Goal: Transaction & Acquisition: Obtain resource

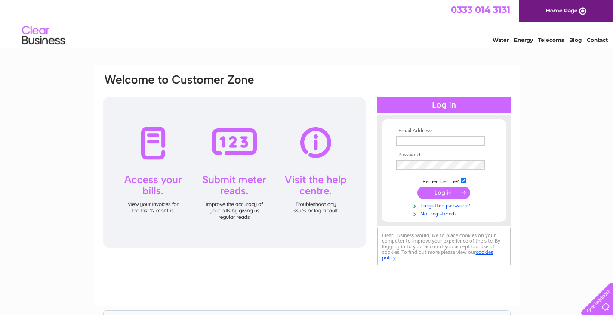
type input "[EMAIL_ADDRESS][DOMAIN_NAME]"
click at [453, 195] on input "submit" at bounding box center [443, 192] width 53 height 12
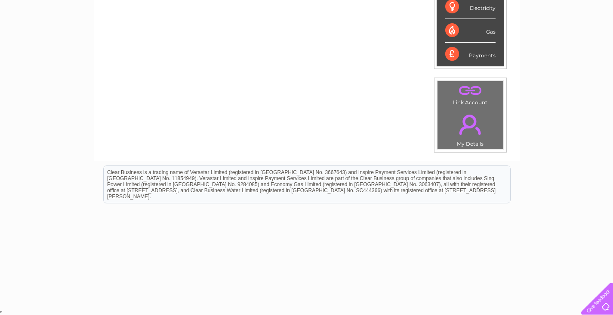
scroll to position [25, 0]
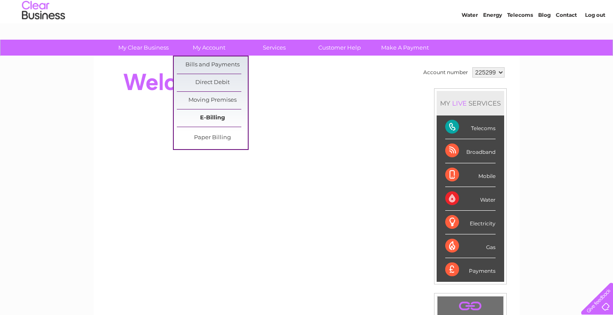
click at [211, 118] on link "E-Billing" at bounding box center [212, 117] width 71 height 17
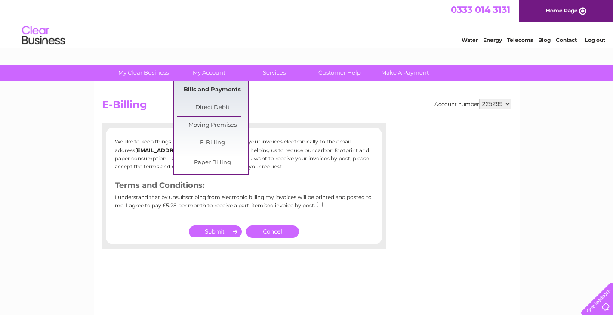
click at [220, 87] on link "Bills and Payments" at bounding box center [212, 89] width 71 height 17
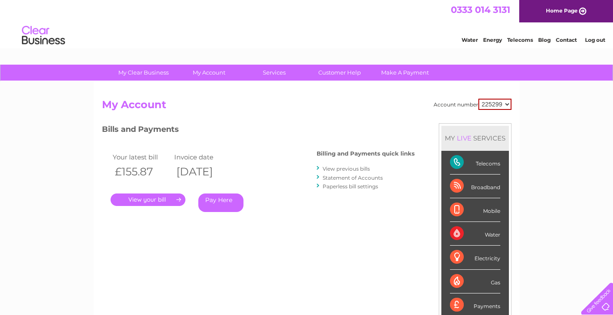
scroll to position [43, 0]
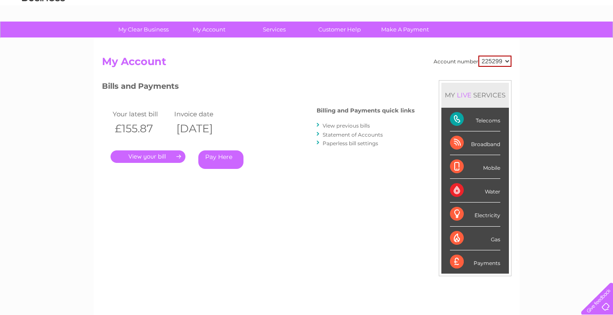
click at [353, 127] on link "View previous bills" at bounding box center [346, 125] width 47 height 6
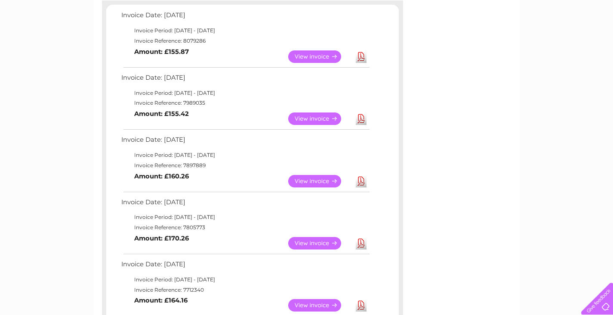
scroll to position [172, 0]
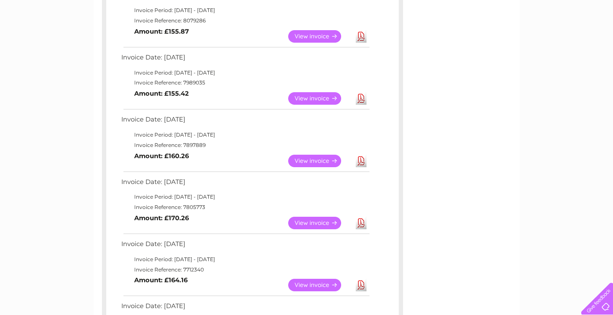
click at [362, 224] on link "Download" at bounding box center [361, 222] width 11 height 12
click at [363, 165] on link "Download" at bounding box center [361, 160] width 11 height 12
click at [361, 97] on link "Download" at bounding box center [361, 98] width 11 height 12
click at [363, 99] on link "Download" at bounding box center [361, 98] width 11 height 12
